Goal: Task Accomplishment & Management: Use online tool/utility

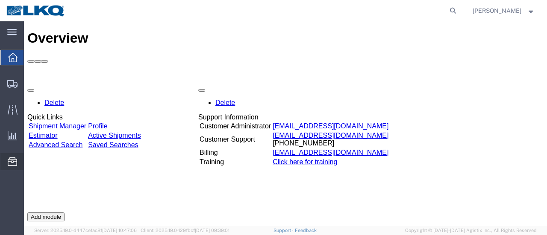
click at [0, 0] on span "Location Appointment" at bounding box center [0, 0] width 0 height 0
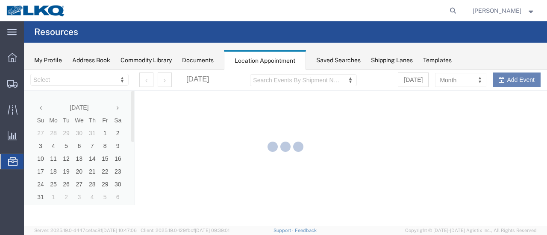
select select "28712"
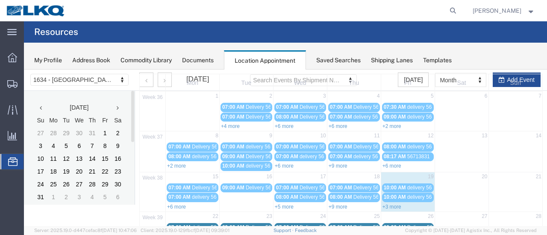
scroll to position [85, 0]
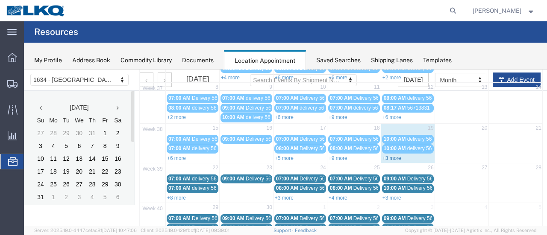
click at [384, 156] on link "+3 more" at bounding box center [391, 158] width 19 height 6
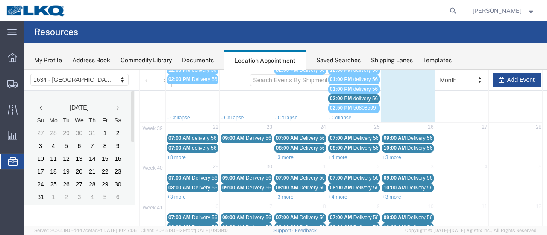
scroll to position [214, 0]
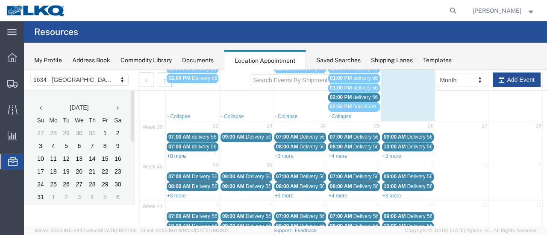
click at [173, 153] on link "+8 more" at bounding box center [176, 156] width 19 height 6
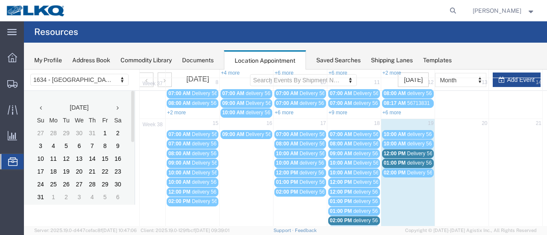
scroll to position [128, 0]
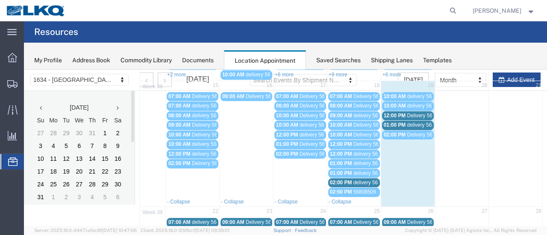
click at [419, 113] on span "Delivery 56495288" at bounding box center [428, 116] width 42 height 6
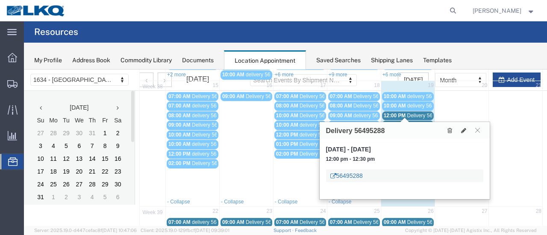
click at [345, 175] on link "56495288" at bounding box center [346, 176] width 32 height 9
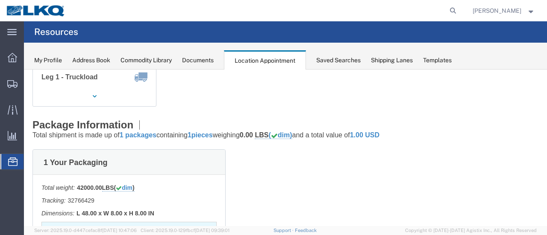
scroll to position [0, 0]
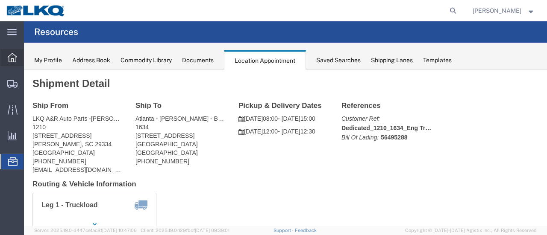
click at [10, 53] on div at bounding box center [12, 57] width 24 height 17
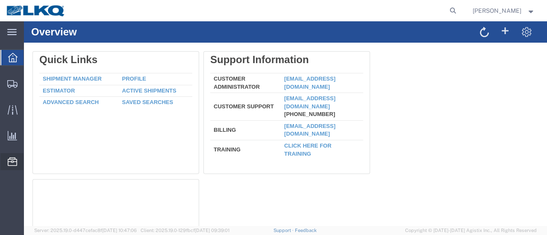
click at [0, 0] on span "Location Appointment" at bounding box center [0, 0] width 0 height 0
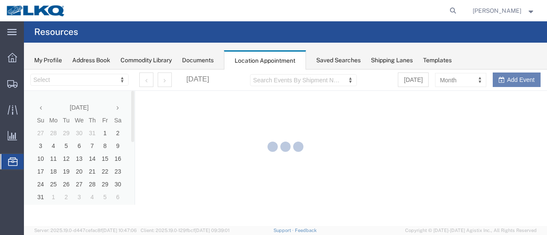
select select "28712"
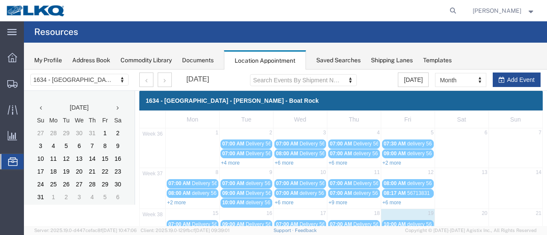
scroll to position [85, 0]
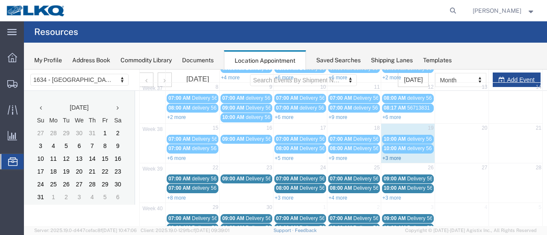
click at [386, 155] on link "+3 more" at bounding box center [391, 158] width 19 height 6
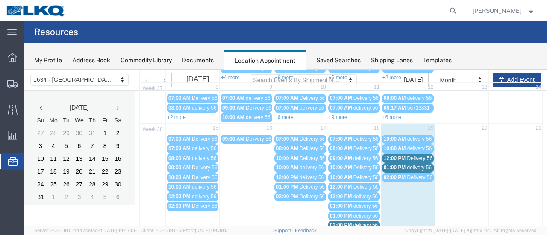
click at [415, 165] on span "delivery 56833879" at bounding box center [427, 168] width 41 height 6
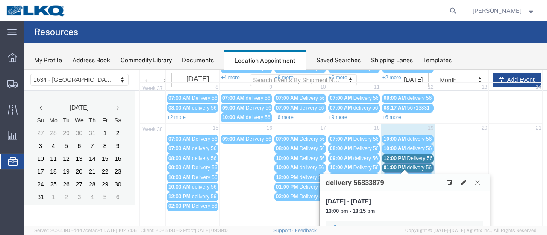
scroll to position [171, 0]
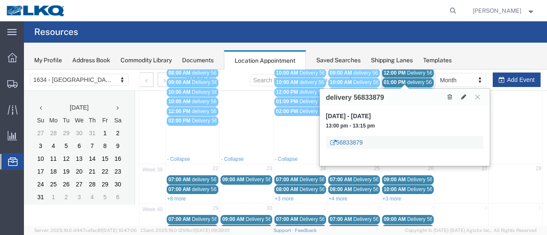
click at [351, 143] on link "56833879" at bounding box center [346, 142] width 32 height 9
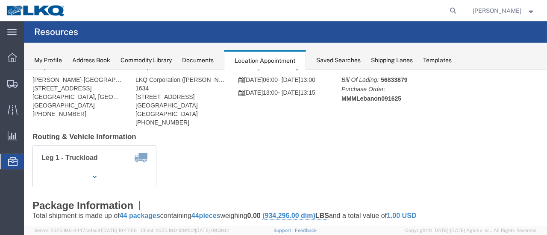
scroll to position [0, 0]
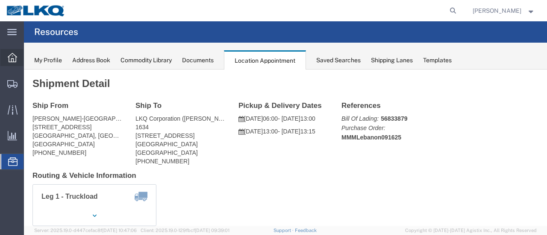
click at [11, 57] on icon at bounding box center [12, 57] width 9 height 9
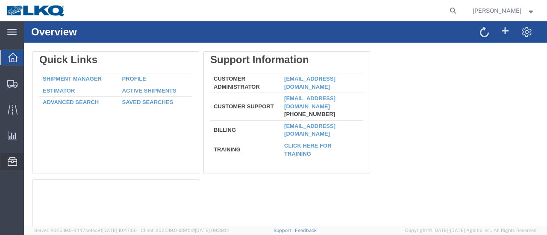
click at [0, 0] on span "Location Appointment" at bounding box center [0, 0] width 0 height 0
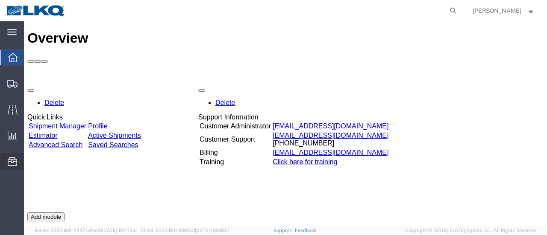
click at [0, 0] on span "Location Appointment" at bounding box center [0, 0] width 0 height 0
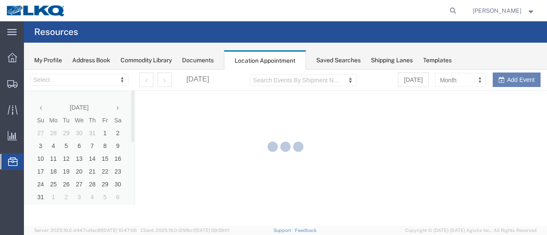
select select "28712"
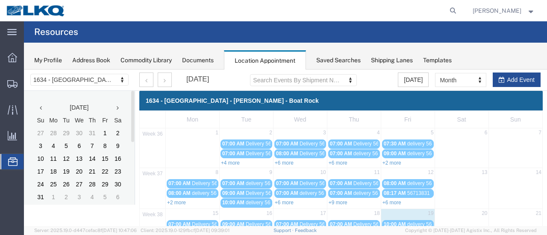
scroll to position [85, 0]
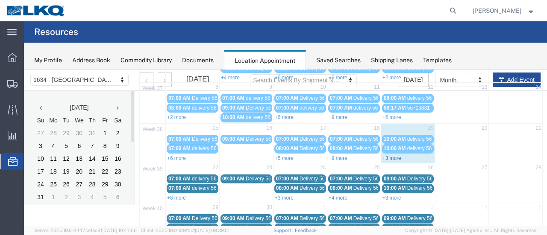
click at [388, 156] on link "+3 more" at bounding box center [391, 158] width 19 height 6
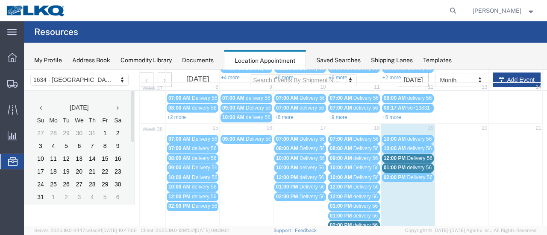
click at [416, 165] on span "delivery 56833879" at bounding box center [427, 168] width 41 height 6
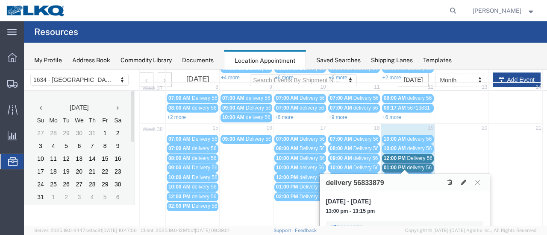
click at [419, 156] on span "Delivery 56495288" at bounding box center [428, 158] width 42 height 6
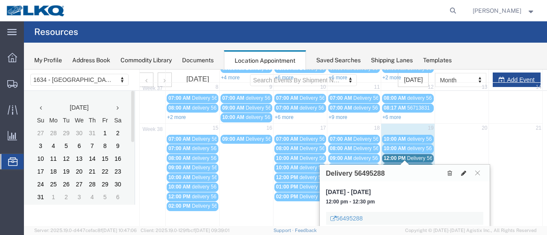
click at [464, 171] on icon at bounding box center [463, 173] width 5 height 6
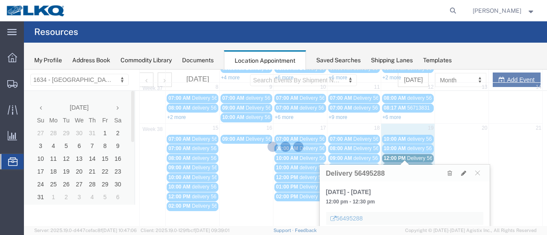
select select "1"
select select
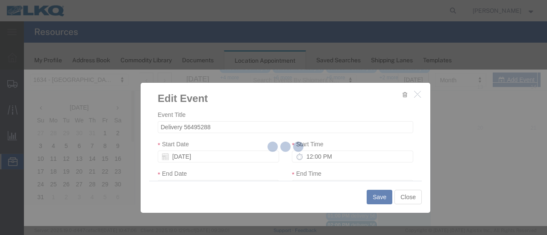
select select
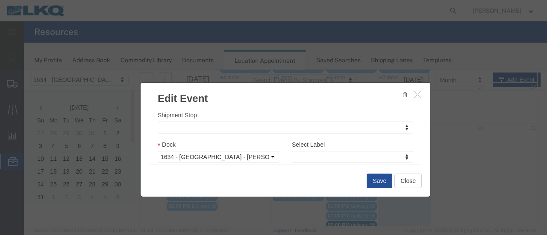
scroll to position [128, 0]
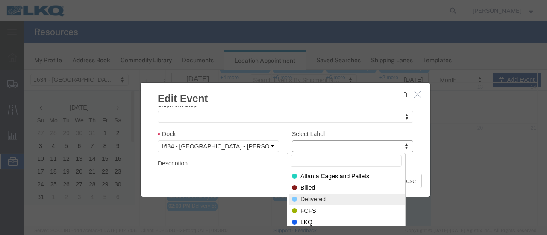
select select "40"
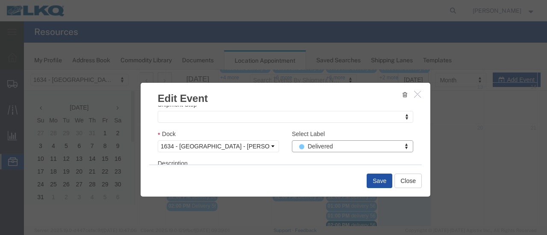
click at [378, 181] on button "Save" at bounding box center [379, 181] width 26 height 15
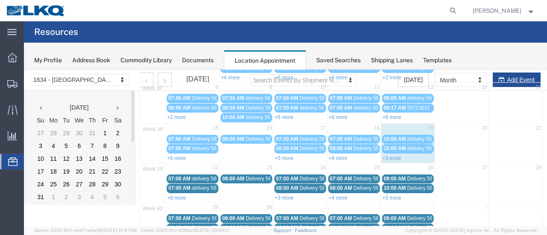
scroll to position [55, 0]
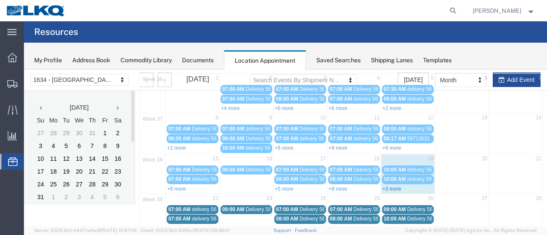
click at [386, 186] on link "+3 more" at bounding box center [391, 189] width 19 height 6
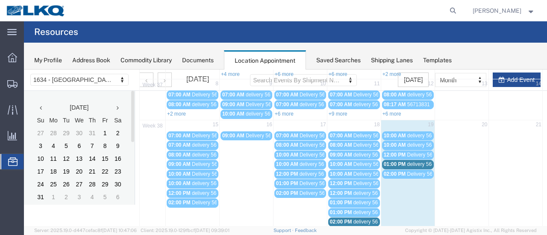
scroll to position [97, 0]
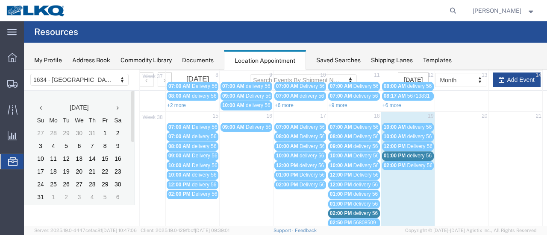
click at [414, 153] on span "delivery 56833879" at bounding box center [427, 156] width 41 height 6
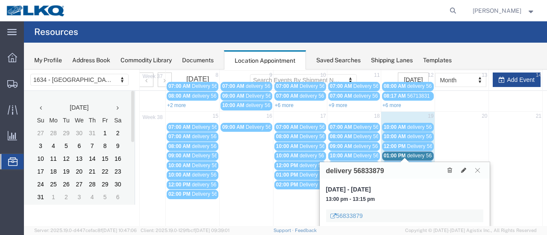
click at [477, 168] on icon at bounding box center [477, 170] width 5 height 5
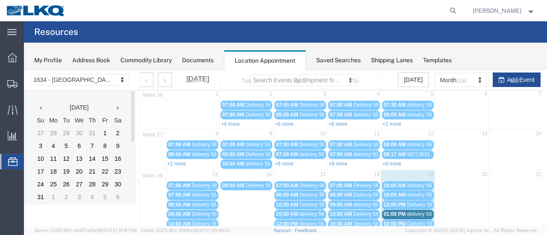
scroll to position [0, 0]
